Goal: Task Accomplishment & Management: Manage account settings

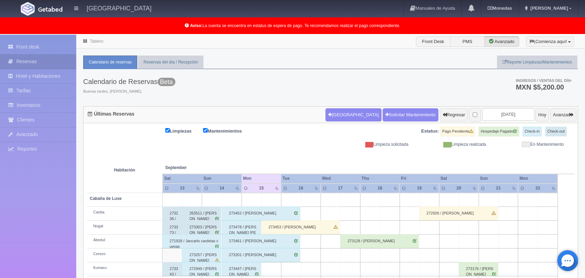
scroll to position [96, 0]
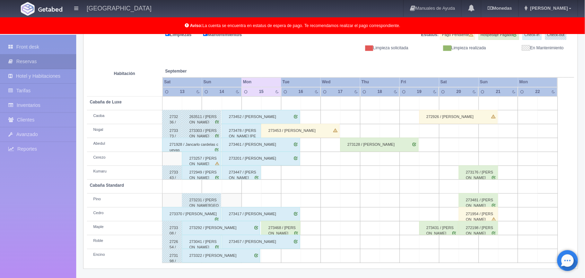
click at [291, 160] on div "273201 / [PERSON_NAME]" at bounding box center [261, 158] width 78 height 14
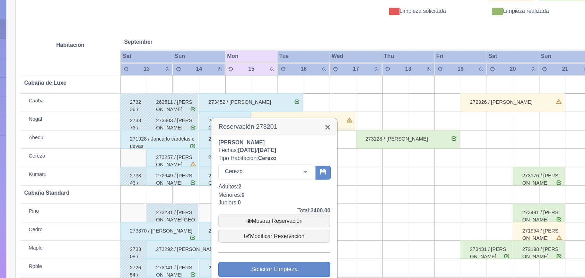
click at [317, 135] on link "×" at bounding box center [319, 135] width 4 height 7
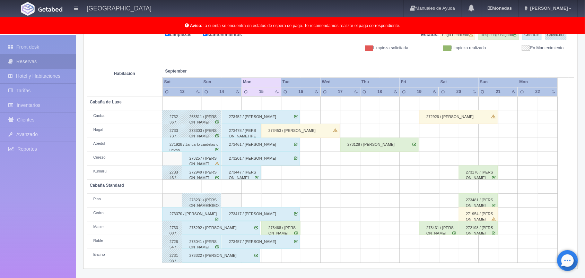
click at [251, 132] on div "273478 / [PERSON_NAME] [PERSON_NAME]" at bounding box center [241, 131] width 39 height 14
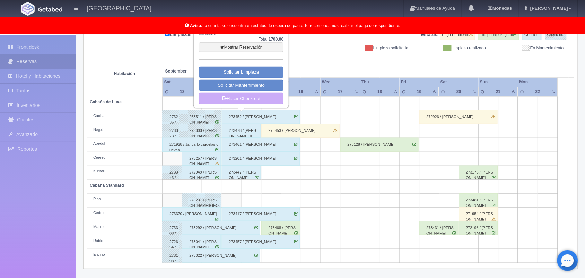
click at [241, 259] on div "273322 / Angela Raquel García Martínez" at bounding box center [221, 256] width 78 height 14
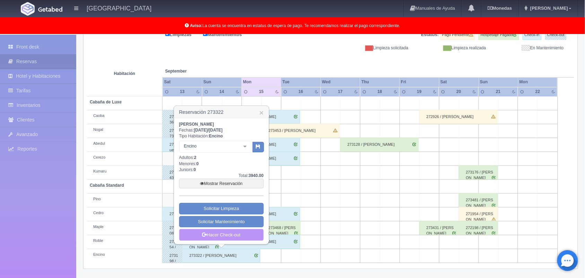
click at [244, 233] on link "Hacer Check-out" at bounding box center [221, 235] width 85 height 12
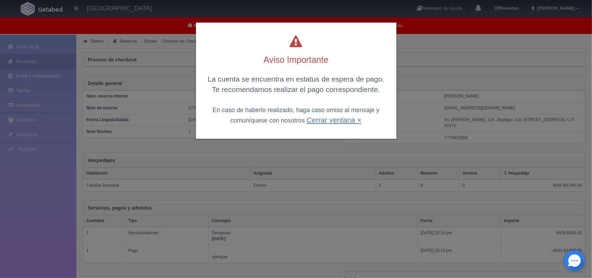
click at [328, 120] on link "Cerrar ventana ×" at bounding box center [333, 120] width 55 height 8
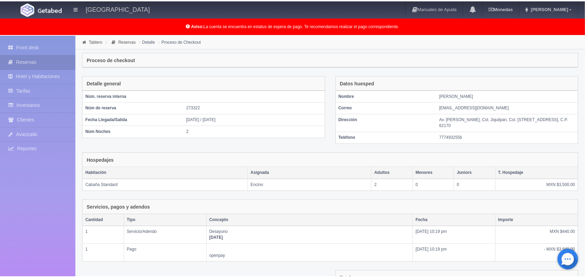
scroll to position [80, 0]
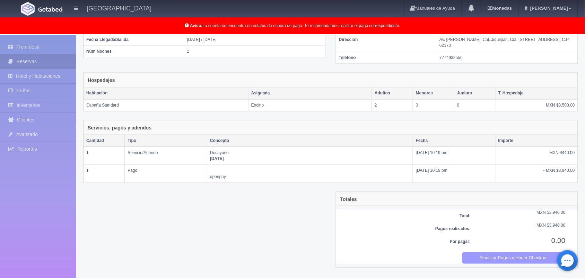
click at [478, 262] on button "Finalizar Pagos y Hacer Checkout" at bounding box center [514, 257] width 104 height 11
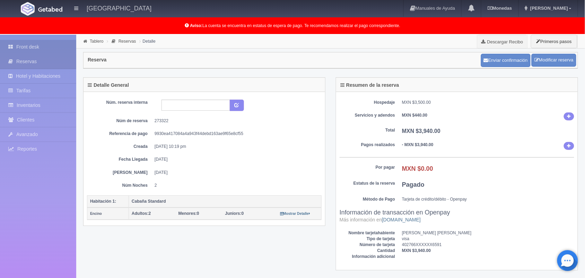
click at [37, 44] on link "Front desk" at bounding box center [38, 47] width 76 height 14
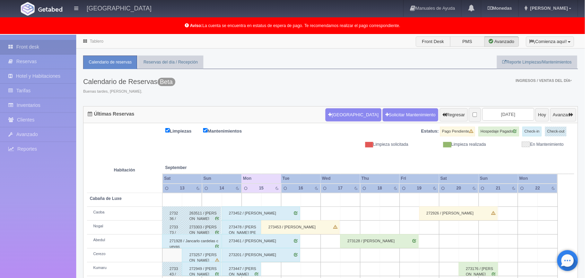
scroll to position [96, 0]
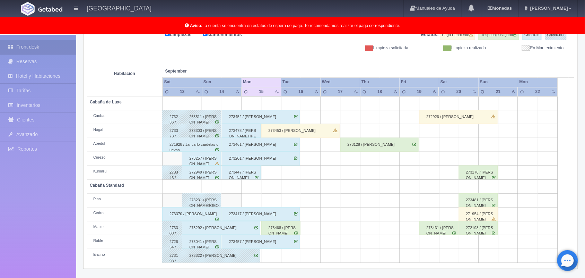
click at [250, 228] on div "273292 / Kevin Delfino Soriano Gamboa" at bounding box center [221, 228] width 78 height 14
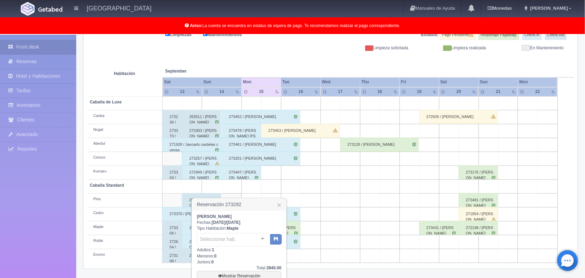
scroll to position [159, 0]
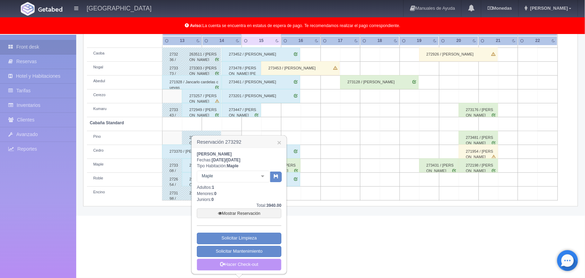
click at [250, 268] on link "Hacer Check-out" at bounding box center [239, 265] width 85 height 12
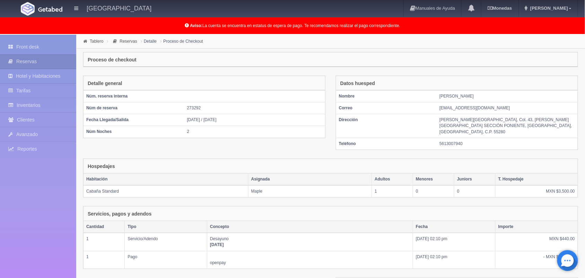
scroll to position [80, 0]
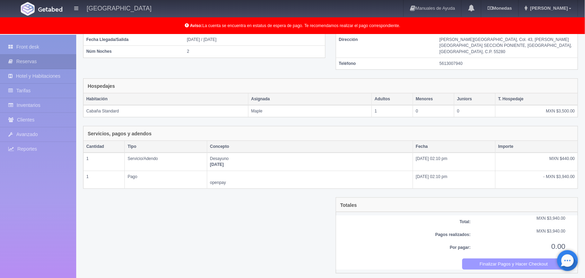
click at [474, 258] on button "Finalizar Pagos y Hacer Checkout" at bounding box center [514, 263] width 104 height 11
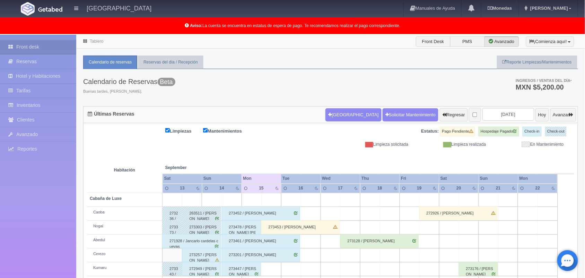
scroll to position [96, 0]
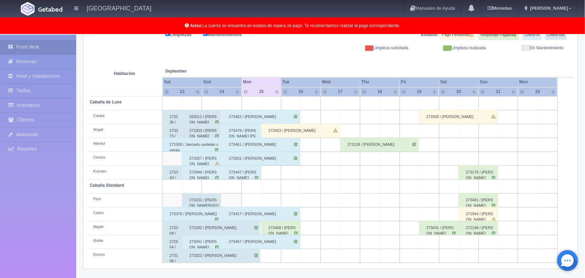
click at [204, 212] on div "273370 / Lizeth Medina Rodriguez" at bounding box center [191, 214] width 59 height 14
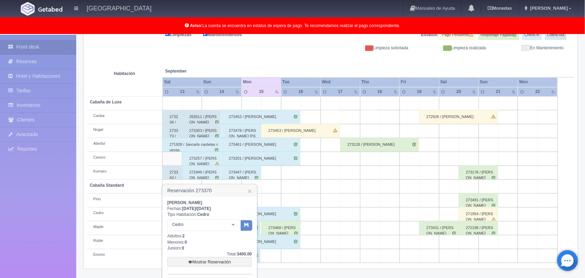
scroll to position [146, 0]
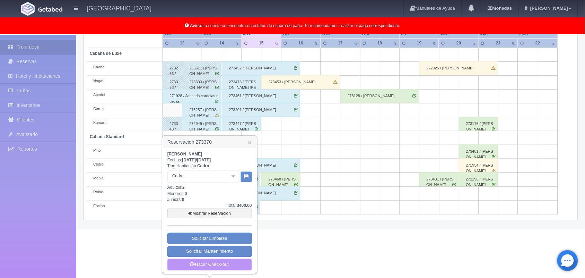
click at [225, 222] on link "Hacer Check-out" at bounding box center [209, 265] width 85 height 12
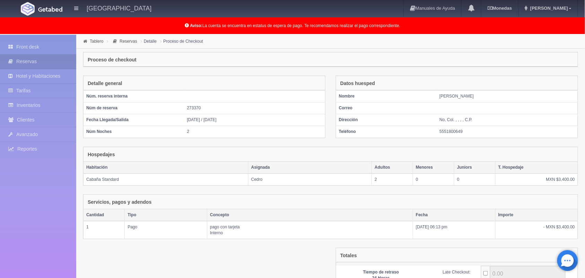
scroll to position [75, 0]
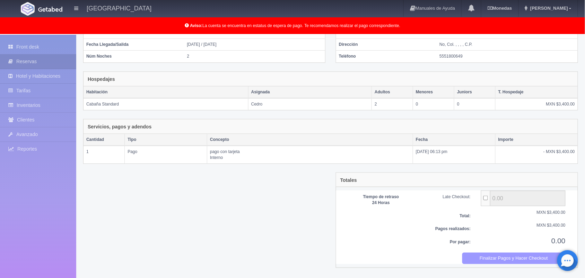
click at [496, 259] on button "Finalizar Pagos y Hacer Checkout" at bounding box center [514, 257] width 104 height 11
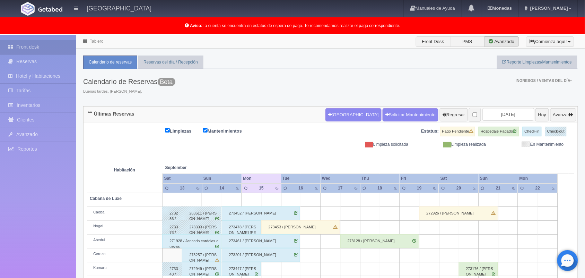
scroll to position [96, 0]
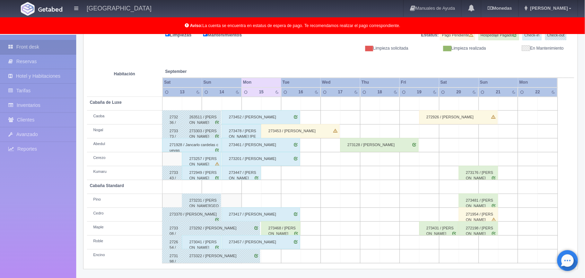
click at [214, 243] on div "273041 / [PERSON_NAME]" at bounding box center [201, 242] width 39 height 14
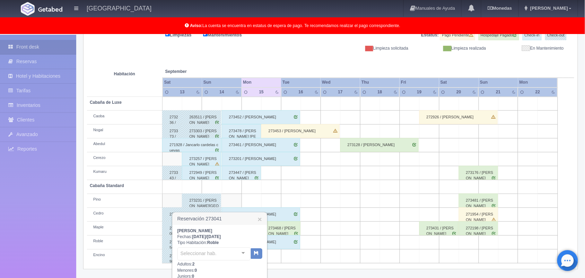
scroll to position [173, 0]
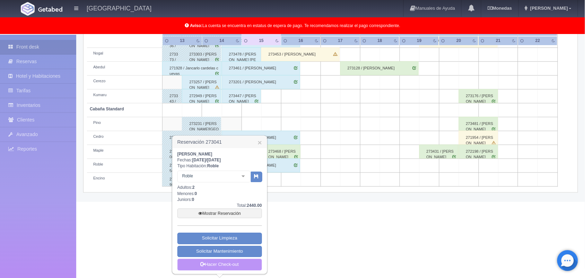
click at [231, 262] on link "Hacer Check-out" at bounding box center [220, 265] width 85 height 12
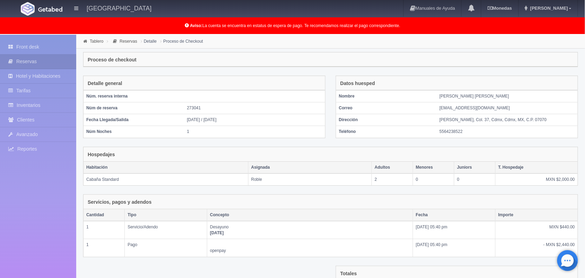
scroll to position [94, 0]
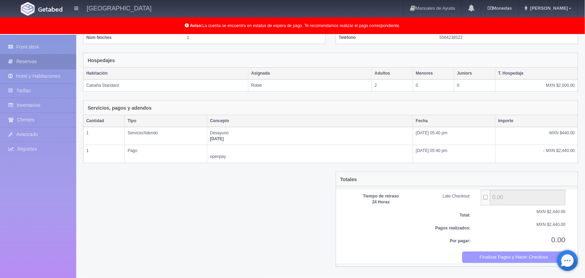
click at [510, 258] on button "Finalizar Pagos y Hacer Checkout" at bounding box center [514, 256] width 104 height 11
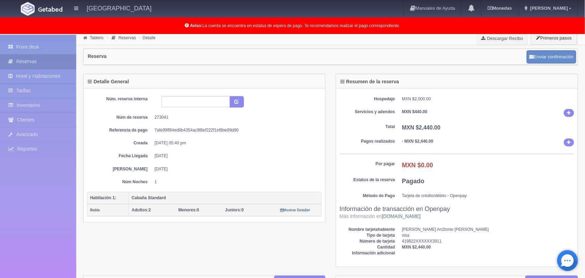
scroll to position [3, 0]
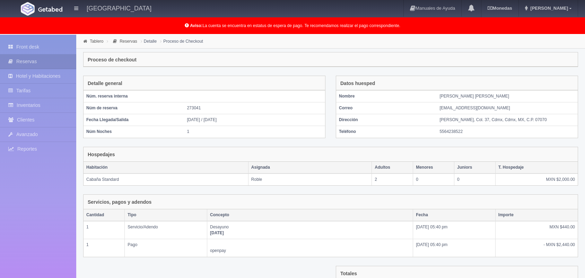
scroll to position [90, 0]
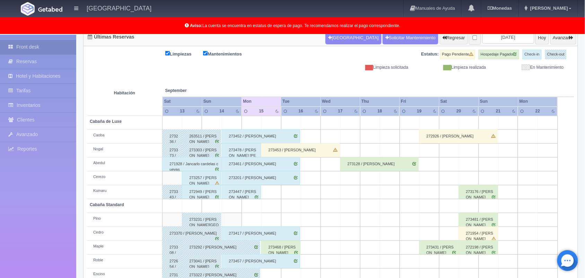
scroll to position [96, 0]
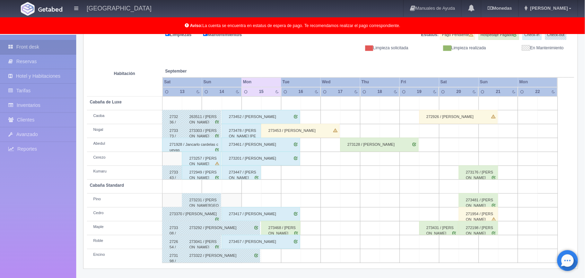
click at [205, 146] on div "271928 / Jancarlo cardelas cuevas" at bounding box center [191, 145] width 59 height 14
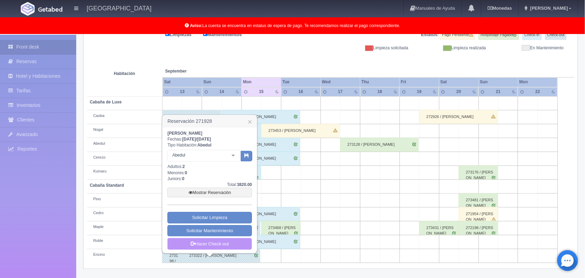
click at [217, 247] on link "Hacer Check-out" at bounding box center [209, 244] width 85 height 12
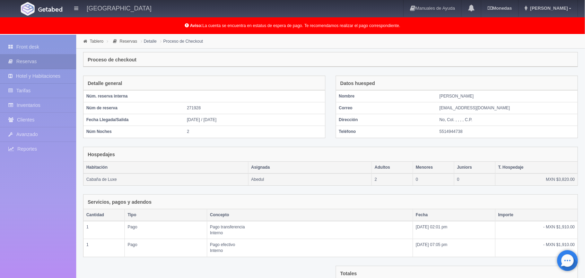
scroll to position [94, 0]
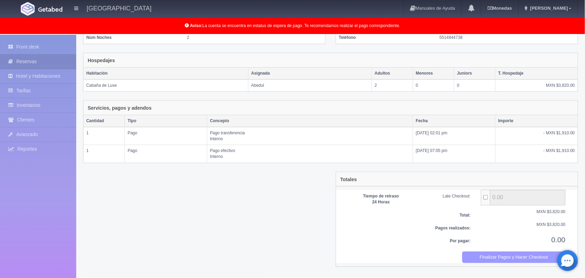
click at [491, 257] on button "Finalizar Pagos y Hacer Checkout" at bounding box center [514, 256] width 104 height 11
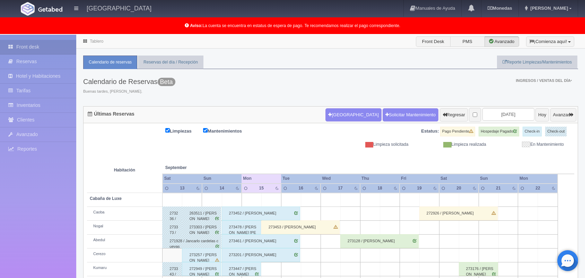
scroll to position [96, 0]
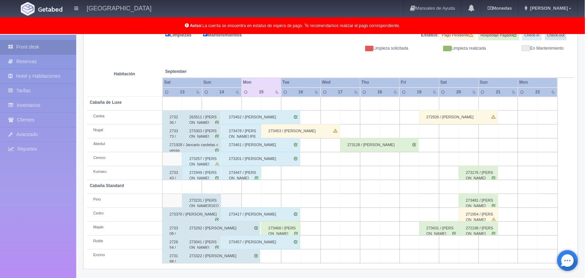
click at [281, 129] on div "273453 / Jorge Rduardo Velazquez" at bounding box center [300, 131] width 78 height 14
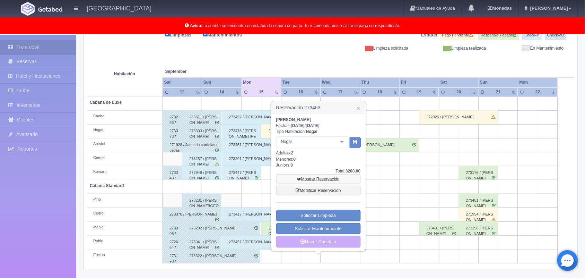
click at [325, 176] on link "Mostrar Reservación" at bounding box center [318, 179] width 85 height 10
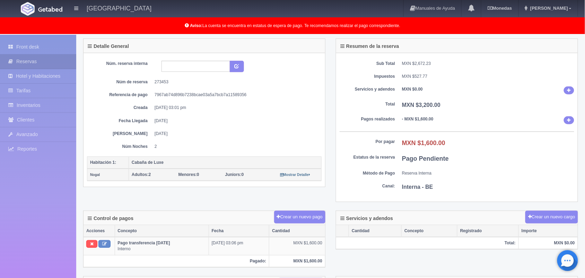
scroll to position [38, 0]
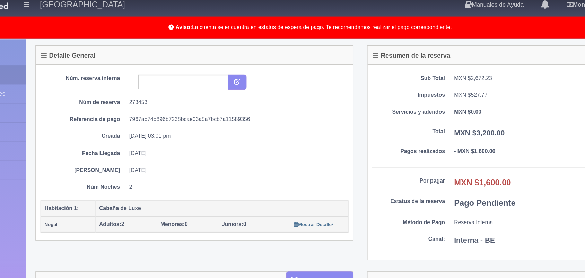
click at [236, 118] on div "Núm. reserva interna Núm de reserva 273453 Referencia de pago 7967ab74d896b7238…" at bounding box center [204, 105] width 235 height 89
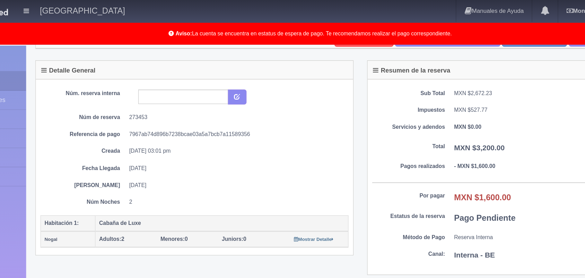
scroll to position [31, 0]
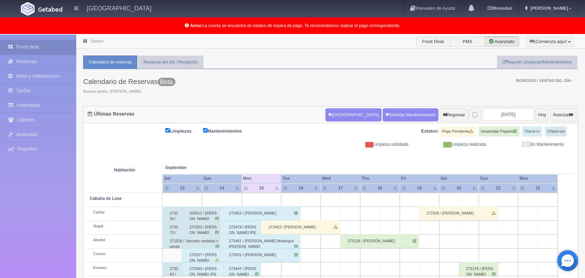
scroll to position [96, 0]
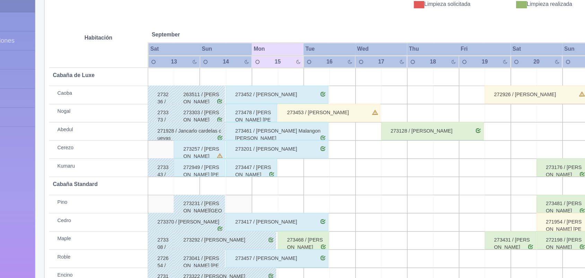
click at [296, 128] on div "273453 / [PERSON_NAME]" at bounding box center [300, 131] width 78 height 14
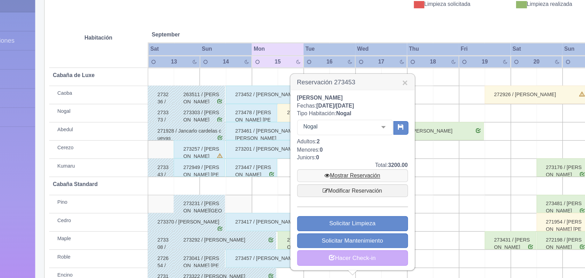
click at [310, 175] on link "Mostrar Reservación" at bounding box center [318, 179] width 85 height 10
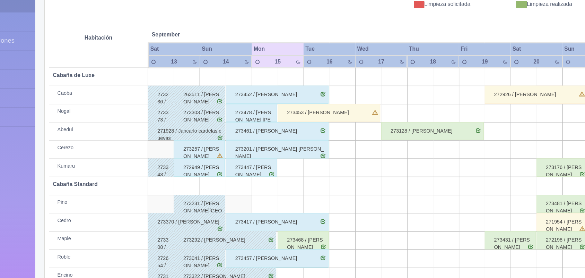
scroll to position [97, 0]
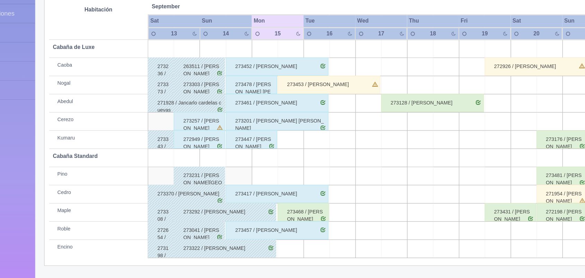
click at [281, 230] on div "273468 / Sofia Rojas Flores" at bounding box center [280, 227] width 39 height 14
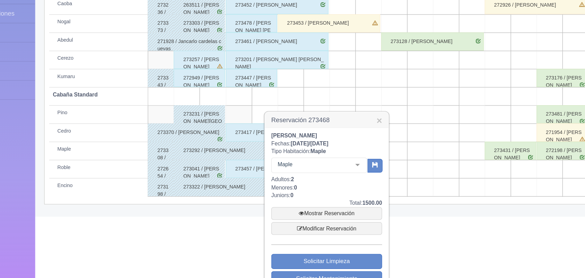
scroll to position [144, 0]
click at [290, 227] on link "Mostrar Reservación" at bounding box center [299, 228] width 85 height 10
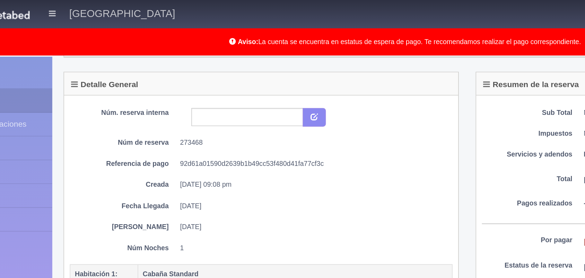
scroll to position [25, 0]
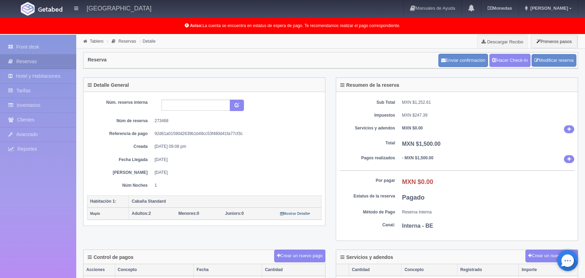
scroll to position [25, 0]
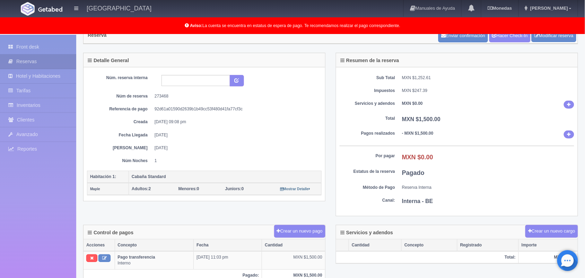
click at [322, 106] on div "Núm. reserva interna Núm de reserva 273468 Referencia de pago 92d61a01590d2639b…" at bounding box center [205, 134] width 242 height 134
click at [375, 8] on div "[GEOGRAPHIC_DATA] Manuales de Ayuda Actualizaciones recientes [GEOGRAPHIC_DATA]…" at bounding box center [292, 8] width 585 height 17
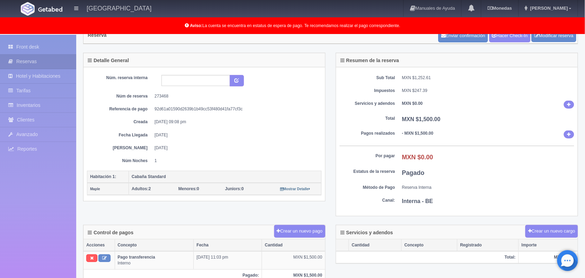
click at [375, 8] on div "[GEOGRAPHIC_DATA] Manuales de Ayuda Actualizaciones recientes [GEOGRAPHIC_DATA]…" at bounding box center [292, 8] width 585 height 17
click at [38, 49] on link "Front desk" at bounding box center [38, 47] width 76 height 14
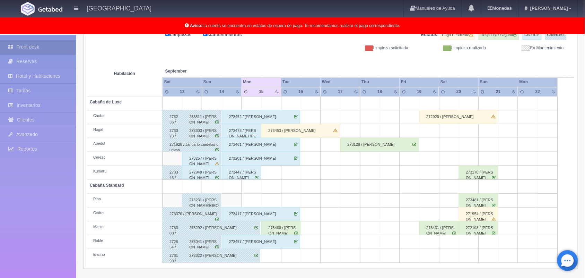
scroll to position [96, 0]
click at [240, 178] on div "273447 / [PERSON_NAME]" at bounding box center [241, 173] width 39 height 14
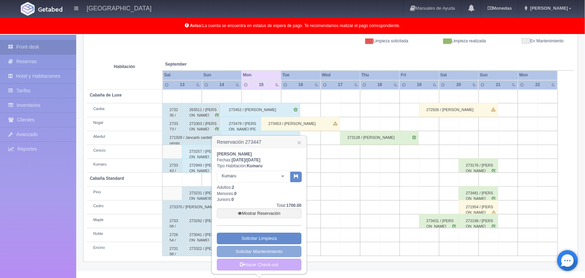
scroll to position [103, 0]
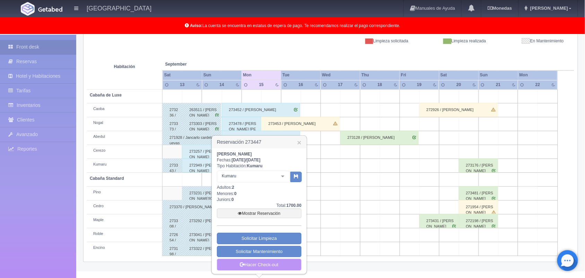
click at [266, 262] on link "Hacer Check-out" at bounding box center [259, 265] width 85 height 12
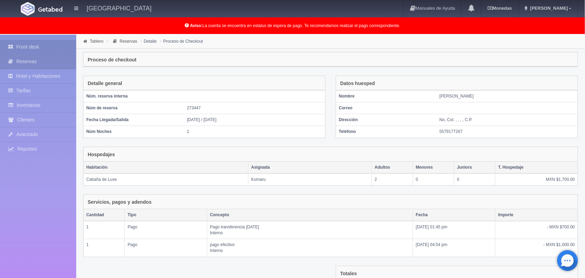
click at [57, 42] on link "Front desk" at bounding box center [38, 47] width 76 height 14
click at [244, 130] on td "1" at bounding box center [254, 132] width 141 height 12
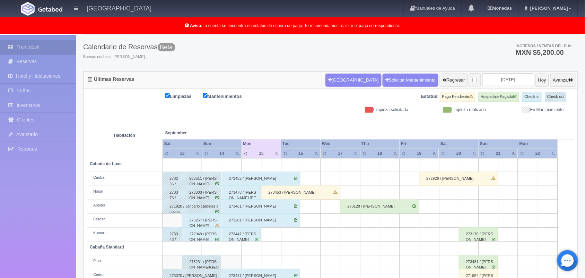
scroll to position [96, 0]
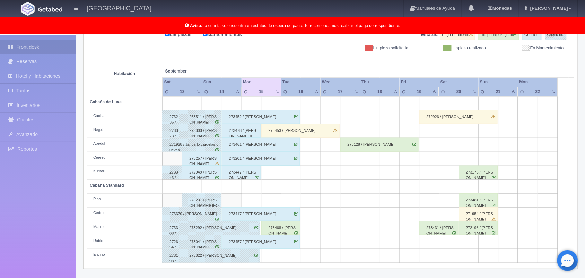
click at [283, 132] on div "273453 / Jorge Rduardo Velazquez" at bounding box center [300, 131] width 78 height 14
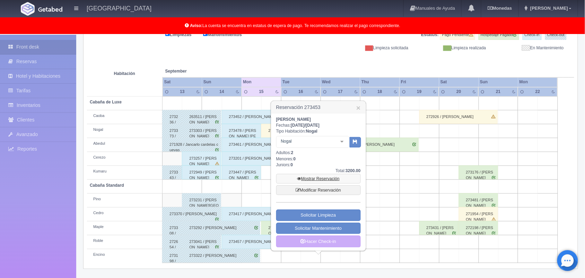
click at [328, 180] on link "Mostrar Reservación" at bounding box center [318, 179] width 85 height 10
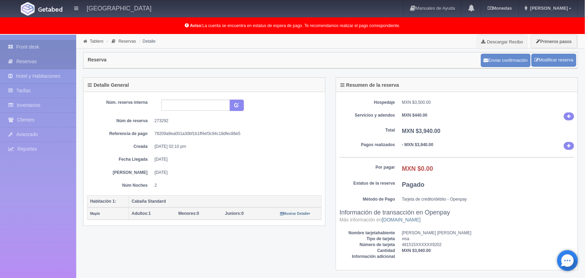
click at [53, 44] on link "Front desk" at bounding box center [38, 47] width 76 height 14
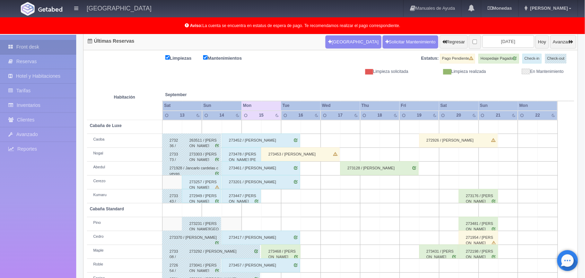
scroll to position [96, 0]
